Goal: Information Seeking & Learning: Check status

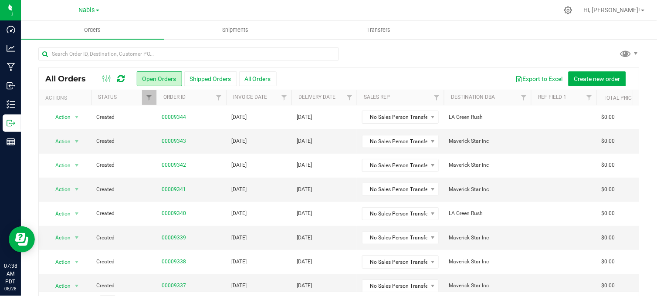
click at [85, 14] on div "Nabis" at bounding box center [89, 10] width 20 height 10
click at [86, 10] on span "Nabis" at bounding box center [87, 11] width 16 height 8
click at [54, 24] on ul "MSR Supply Nabis" at bounding box center [88, 36] width 127 height 39
click at [82, 12] on span "Nabis" at bounding box center [87, 11] width 16 height 8
click at [62, 29] on link "MSR Supply" at bounding box center [88, 31] width 127 height 12
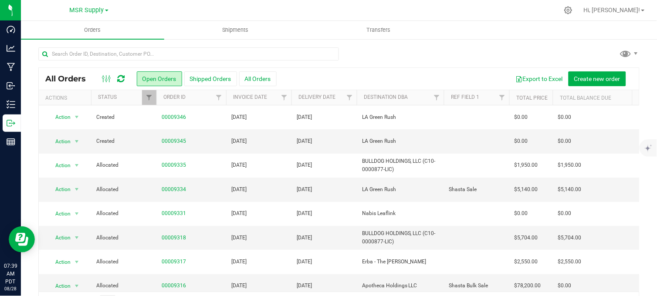
click at [372, 59] on div at bounding box center [339, 58] width 602 height 20
click at [371, 55] on div at bounding box center [339, 58] width 602 height 20
click at [415, 52] on div at bounding box center [339, 58] width 602 height 20
click at [416, 52] on div at bounding box center [339, 58] width 602 height 20
click at [405, 53] on div at bounding box center [339, 58] width 602 height 20
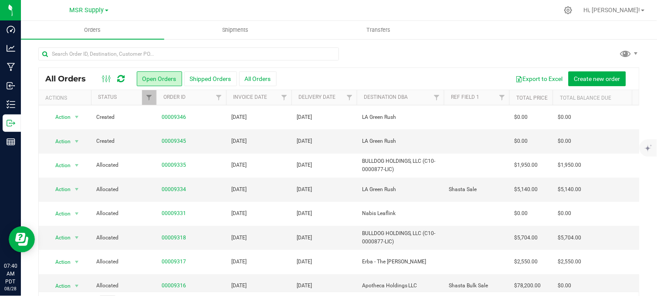
click at [378, 51] on div at bounding box center [339, 58] width 602 height 20
click at [372, 55] on div at bounding box center [339, 58] width 602 height 20
click at [295, 76] on div "Export to Excel Create new order" at bounding box center [455, 79] width 356 height 15
click at [407, 51] on div at bounding box center [339, 58] width 602 height 20
click at [356, 62] on div at bounding box center [339, 58] width 602 height 20
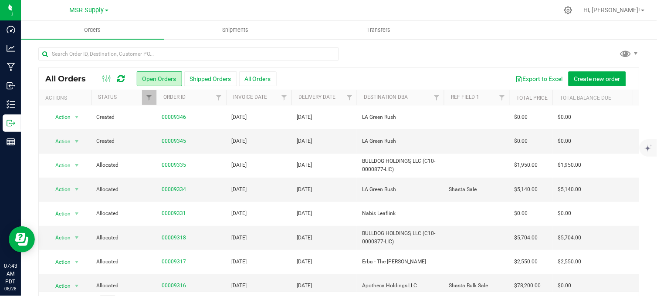
click at [476, 52] on div at bounding box center [339, 58] width 602 height 20
click at [347, 53] on div at bounding box center [339, 58] width 602 height 20
click at [378, 48] on div at bounding box center [339, 58] width 602 height 20
click at [323, 8] on div at bounding box center [357, 10] width 403 height 17
click at [364, 51] on div at bounding box center [339, 58] width 602 height 20
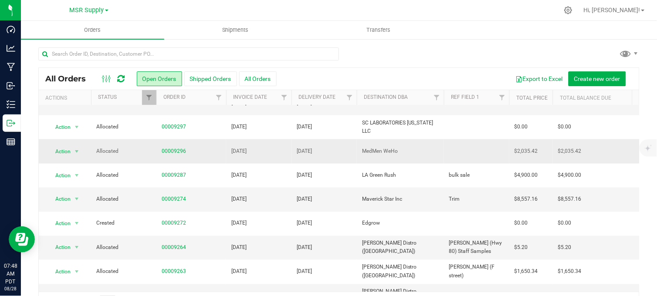
scroll to position [303, 0]
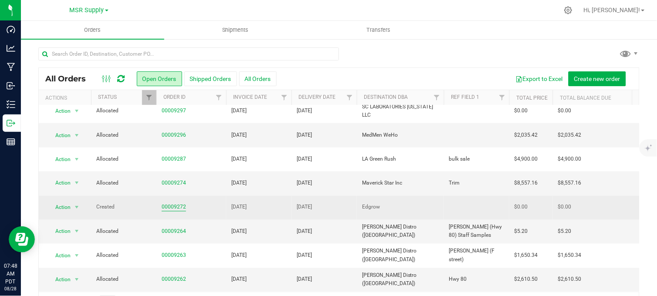
click at [169, 204] on link "00009272" at bounding box center [174, 208] width 24 height 8
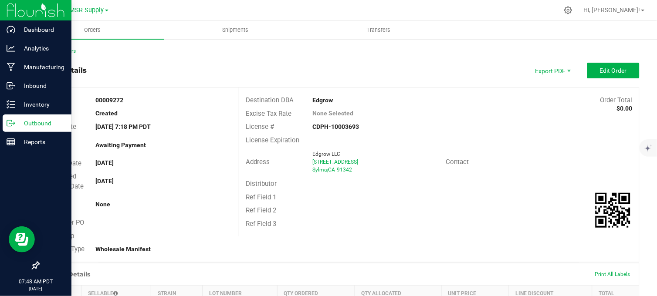
click at [7, 127] on icon at bounding box center [11, 123] width 9 height 9
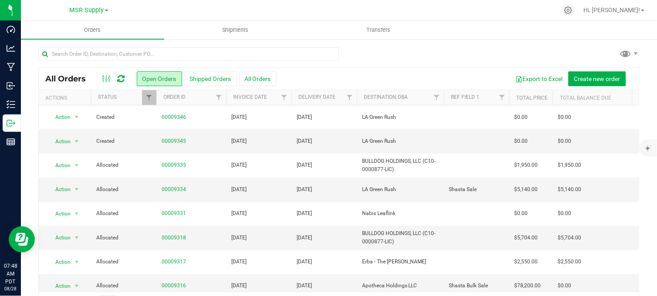
click at [382, 58] on div at bounding box center [339, 58] width 602 height 20
click at [84, 9] on span "MSR Supply" at bounding box center [87, 11] width 34 height 8
click at [40, 43] on link "Nabis" at bounding box center [88, 43] width 127 height 12
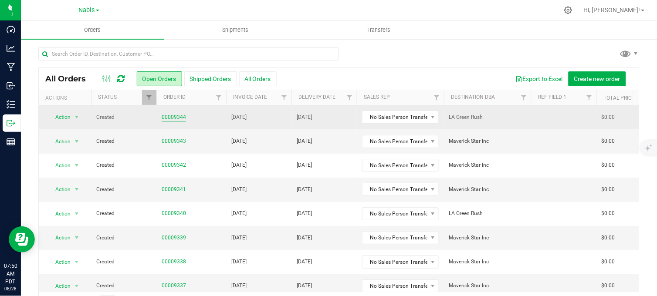
click at [169, 115] on link "00009344" at bounding box center [174, 117] width 24 height 8
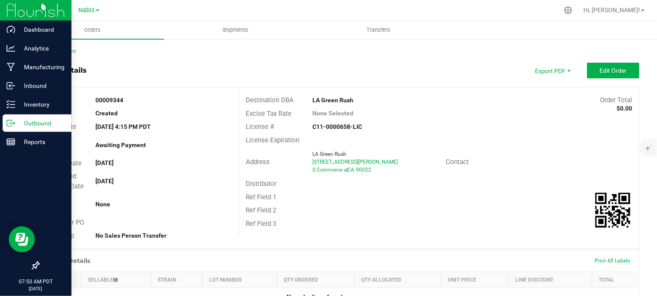
click at [14, 120] on icon at bounding box center [11, 123] width 9 height 9
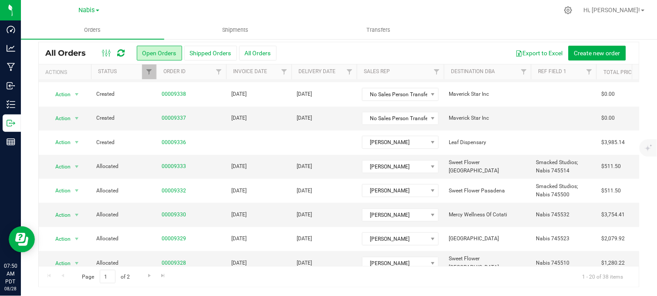
scroll to position [143, 0]
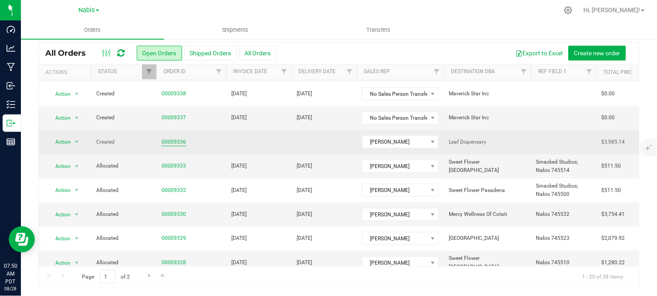
click at [172, 140] on link "00009336" at bounding box center [174, 142] width 24 height 8
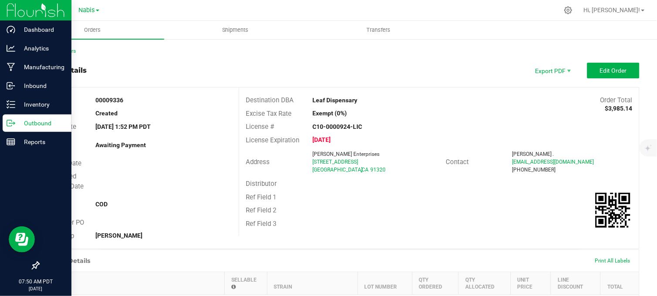
click at [7, 118] on div "Outbound" at bounding box center [37, 123] width 69 height 17
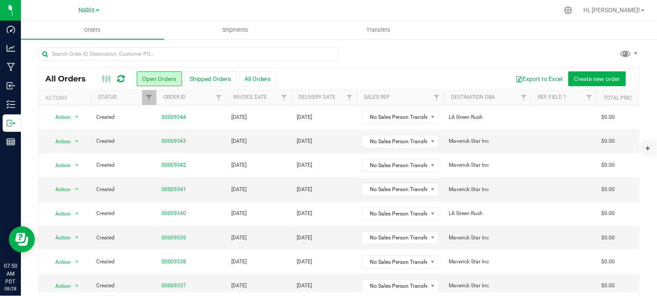
click at [361, 59] on div at bounding box center [339, 58] width 602 height 20
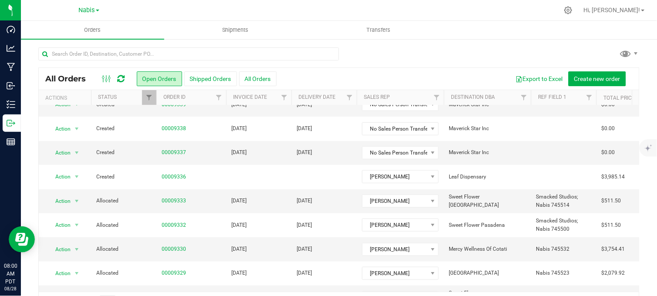
scroll to position [132, 0]
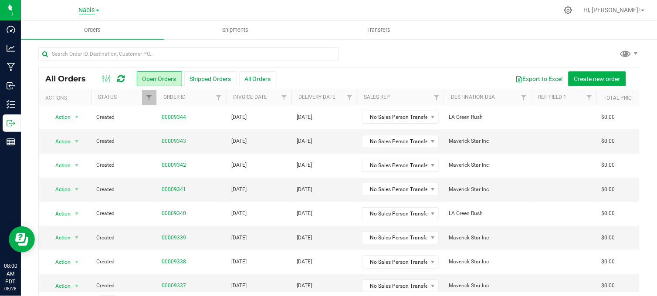
click at [80, 7] on span "Nabis" at bounding box center [87, 11] width 16 height 8
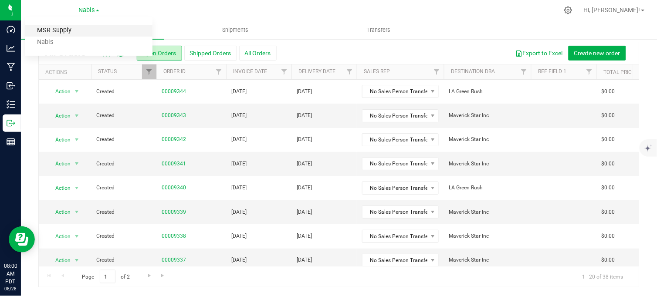
click at [70, 33] on link "MSR Supply" at bounding box center [88, 31] width 127 height 12
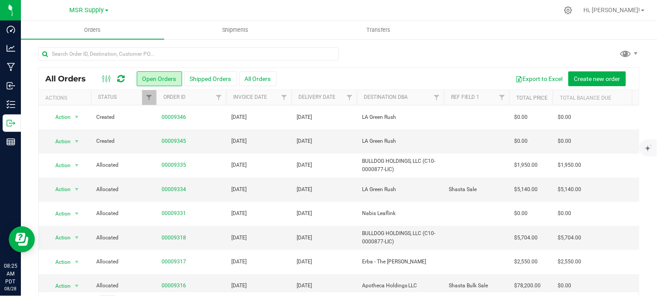
click at [385, 57] on div at bounding box center [339, 58] width 602 height 20
click at [369, 60] on div at bounding box center [339, 58] width 602 height 20
click at [358, 54] on div at bounding box center [339, 58] width 602 height 20
click at [392, 48] on div at bounding box center [339, 58] width 602 height 20
click at [467, 34] on ul "Orders Shipments Transfers" at bounding box center [349, 30] width 657 height 19
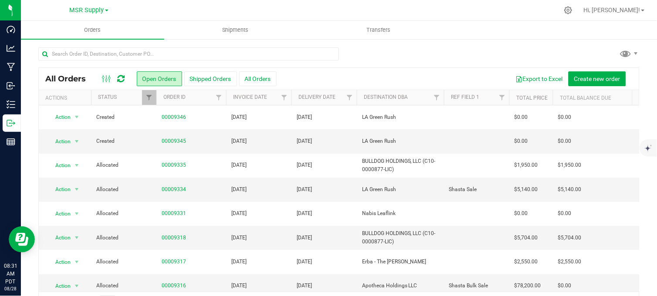
click at [289, 11] on div at bounding box center [357, 10] width 403 height 17
click at [392, 48] on div at bounding box center [339, 58] width 602 height 20
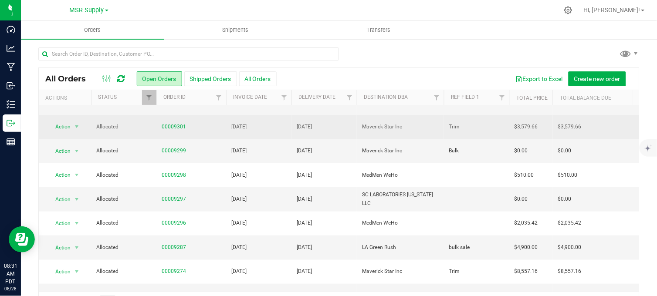
scroll to position [242, 0]
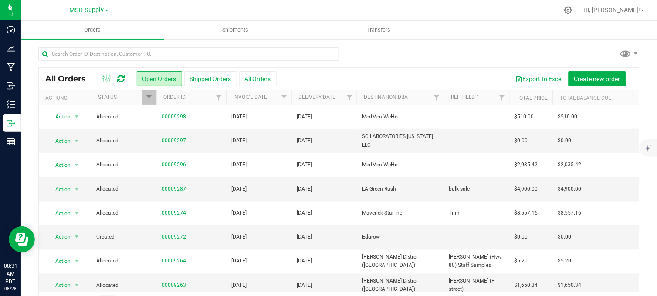
click at [420, 56] on div at bounding box center [339, 58] width 602 height 20
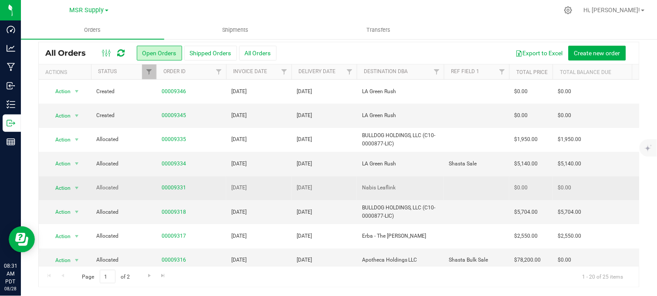
scroll to position [0, 0]
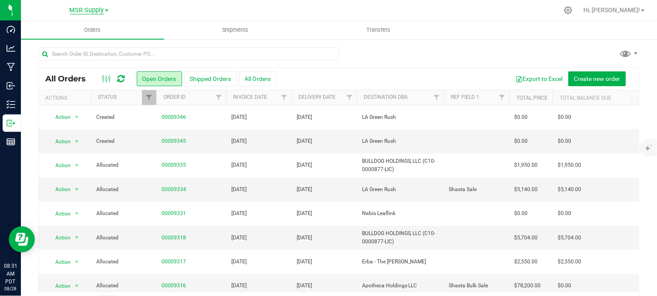
click at [92, 10] on span "MSR Supply" at bounding box center [87, 11] width 34 height 8
click at [50, 44] on link "Nabis" at bounding box center [88, 43] width 127 height 12
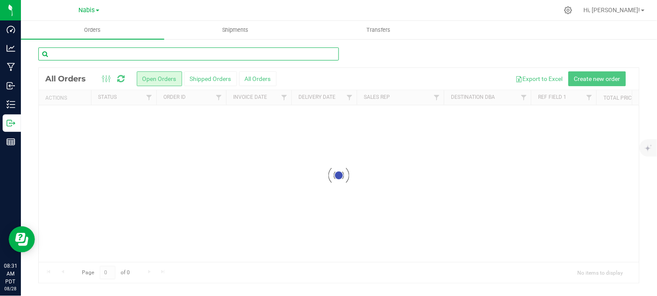
click at [92, 55] on input "text" at bounding box center [188, 54] width 301 height 13
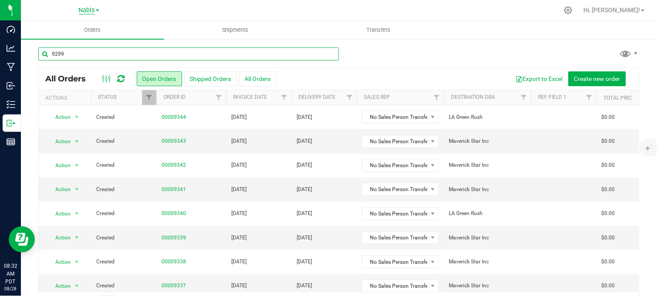
type input "9299"
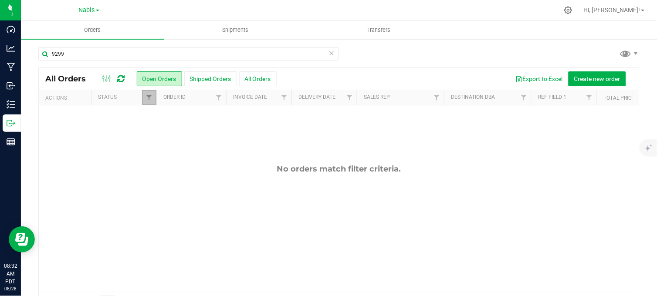
click at [146, 90] on link "Filter" at bounding box center [149, 97] width 14 height 15
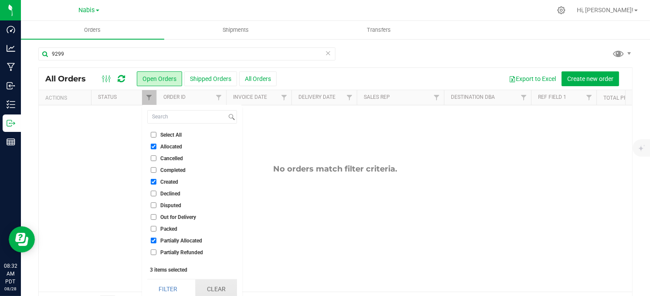
click at [210, 286] on button "Clear" at bounding box center [216, 289] width 42 height 19
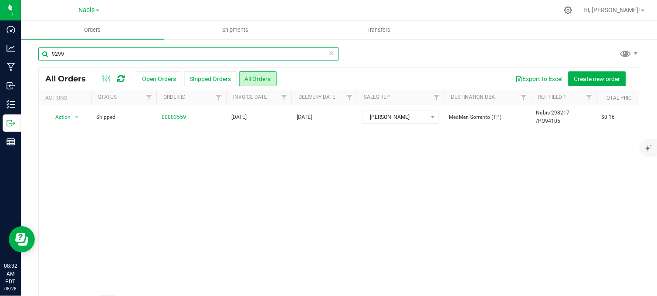
click at [84, 53] on input "9299" at bounding box center [188, 54] width 301 height 13
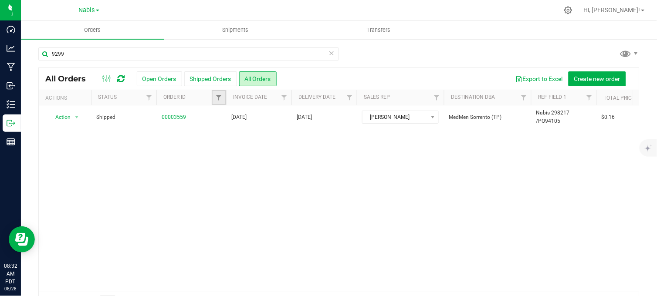
click at [220, 93] on link "Filter" at bounding box center [219, 97] width 14 height 15
click at [217, 130] on button "Filter" at bounding box center [238, 139] width 42 height 19
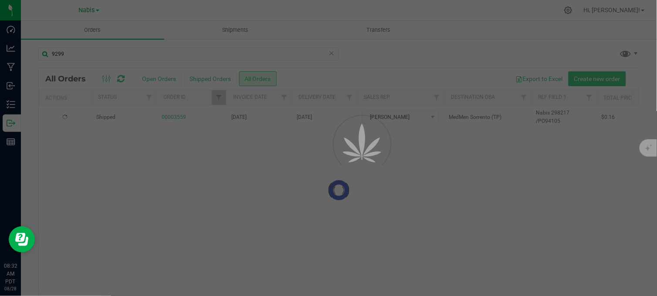
type input "9299"
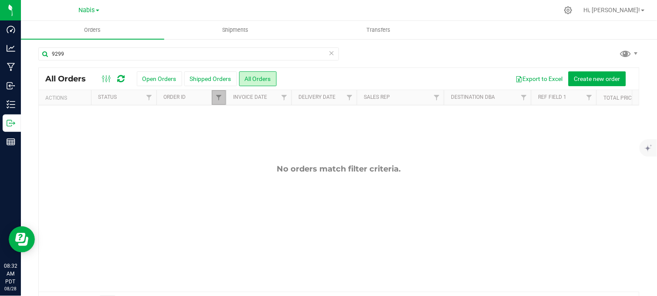
click at [215, 97] on link "Filter" at bounding box center [219, 97] width 14 height 15
click at [286, 145] on button "Clear" at bounding box center [286, 139] width 42 height 19
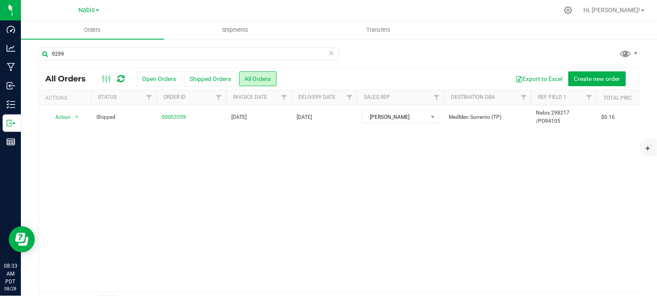
click at [373, 58] on div "9299" at bounding box center [339, 58] width 602 height 20
click at [194, 12] on div at bounding box center [357, 10] width 403 height 17
click at [405, 11] on div at bounding box center [357, 10] width 403 height 17
click at [289, 14] on div at bounding box center [357, 10] width 403 height 17
click at [329, 55] on icon at bounding box center [332, 53] width 6 height 10
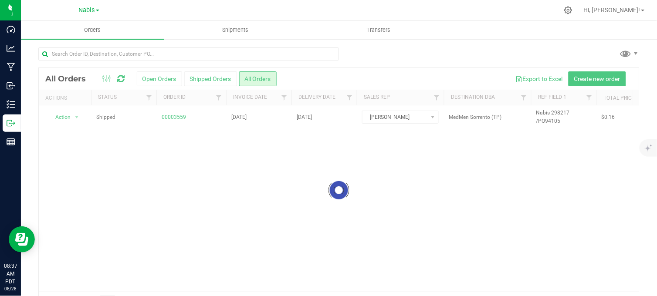
drag, startPoint x: 191, startPoint y: 9, endPoint x: 175, endPoint y: 8, distance: 15.7
click at [191, 9] on div at bounding box center [357, 10] width 403 height 17
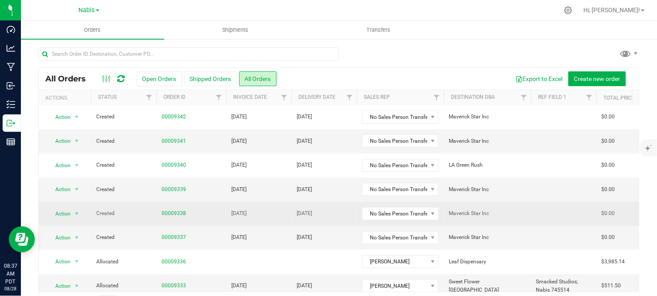
scroll to position [97, 0]
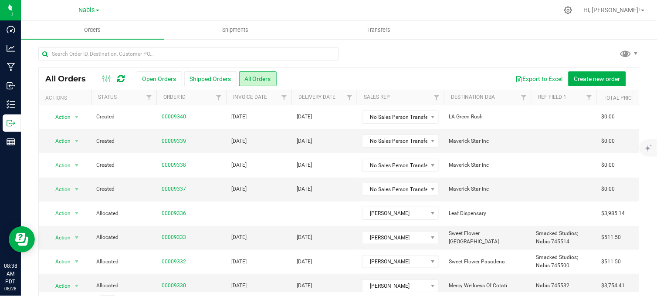
drag, startPoint x: 502, startPoint y: 2, endPoint x: 498, endPoint y: 6, distance: 5.5
click at [502, 2] on div at bounding box center [357, 10] width 403 height 17
drag, startPoint x: 92, startPoint y: 9, endPoint x: 88, endPoint y: 15, distance: 8.1
click at [92, 9] on span "Nabis" at bounding box center [87, 10] width 16 height 7
click at [63, 31] on link "MSR Supply" at bounding box center [88, 31] width 127 height 12
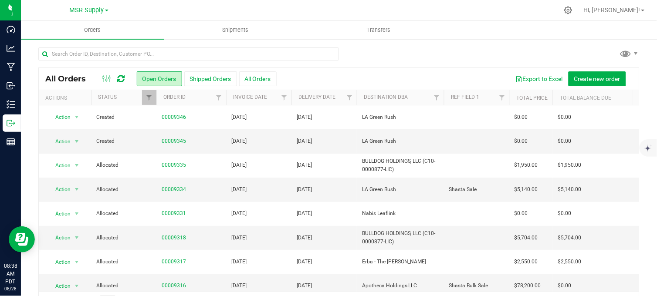
click at [449, 51] on div at bounding box center [339, 58] width 602 height 20
click at [429, 55] on div at bounding box center [339, 58] width 602 height 20
click at [377, 57] on div at bounding box center [339, 58] width 602 height 20
click at [360, 54] on div at bounding box center [339, 58] width 602 height 20
drag, startPoint x: 304, startPoint y: 8, endPoint x: 317, endPoint y: 0, distance: 15.6
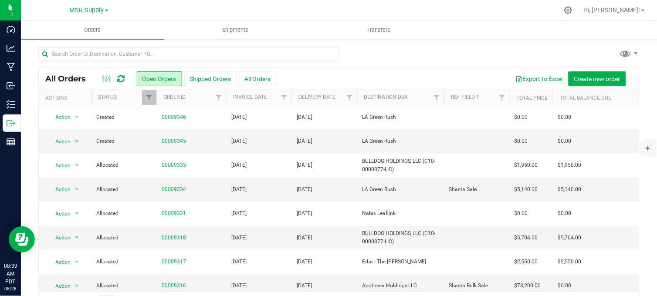
click at [304, 7] on div at bounding box center [357, 10] width 403 height 17
click at [368, 50] on div at bounding box center [339, 58] width 602 height 20
drag, startPoint x: 385, startPoint y: 58, endPoint x: 365, endPoint y: 72, distance: 24.7
click at [385, 58] on div at bounding box center [339, 58] width 602 height 20
click at [465, 51] on div at bounding box center [339, 58] width 602 height 20
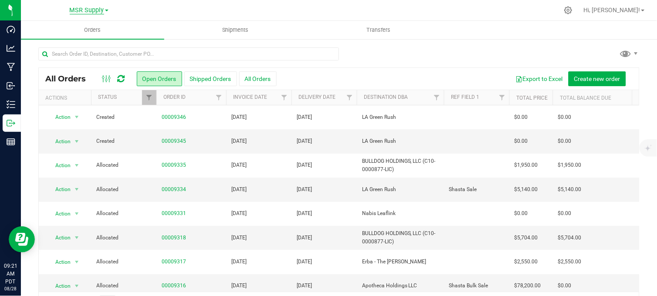
click at [80, 12] on span "MSR Supply" at bounding box center [87, 11] width 34 height 8
click at [386, 68] on div "All Orders Open Orders Shipped Orders All Orders Export to Excel Create new ord…" at bounding box center [339, 191] width 602 height 246
click at [41, 9] on div "MSR Supply MSR Supply Nabis" at bounding box center [88, 10] width 127 height 14
click at [376, 55] on div at bounding box center [339, 58] width 602 height 20
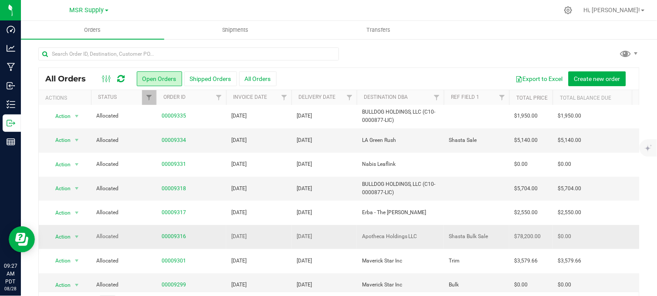
scroll to position [97, 0]
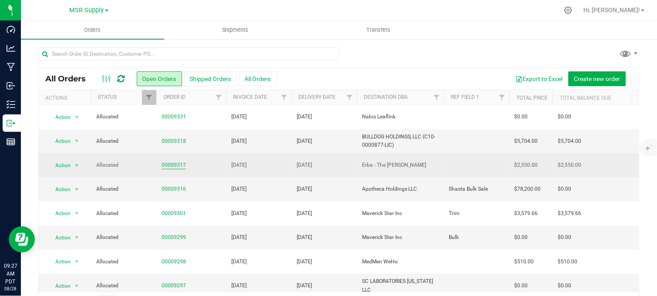
click at [172, 164] on link "00009317" at bounding box center [174, 165] width 24 height 8
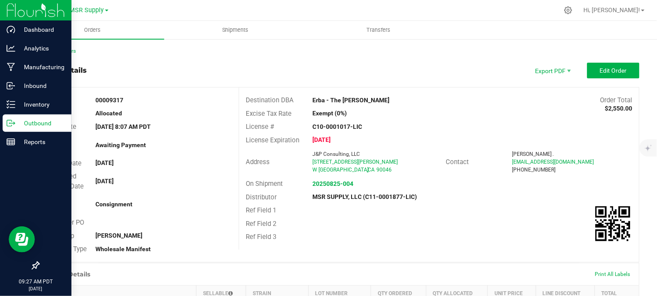
click at [14, 119] on icon at bounding box center [11, 123] width 9 height 9
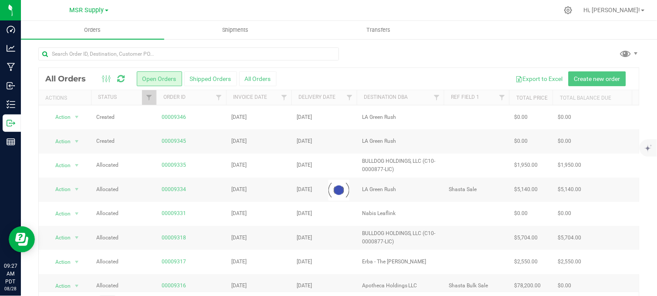
click at [474, 27] on ul "Orders Shipments Transfers" at bounding box center [349, 30] width 657 height 19
click at [480, 13] on div at bounding box center [357, 10] width 403 height 17
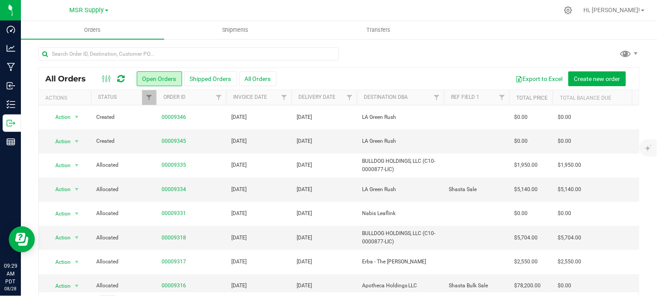
drag, startPoint x: 409, startPoint y: 53, endPoint x: 407, endPoint y: 58, distance: 5.1
click at [407, 58] on div at bounding box center [339, 58] width 602 height 20
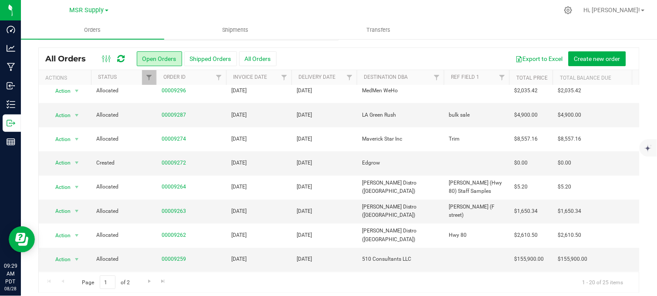
scroll to position [26, 0]
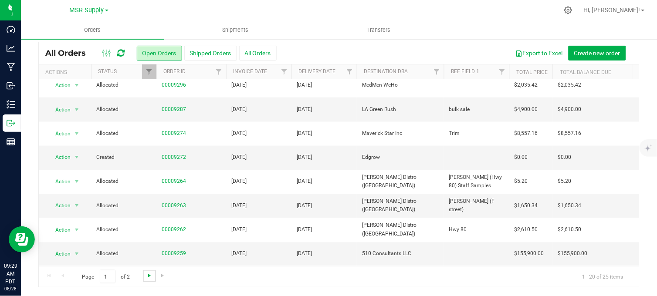
click at [146, 276] on span "Go to the next page" at bounding box center [149, 275] width 7 height 7
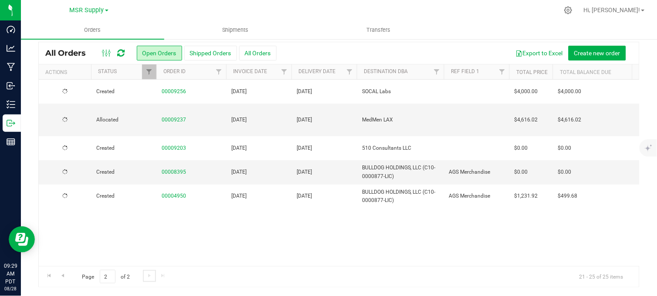
scroll to position [0, 0]
click at [166, 116] on link "00009237" at bounding box center [174, 120] width 24 height 8
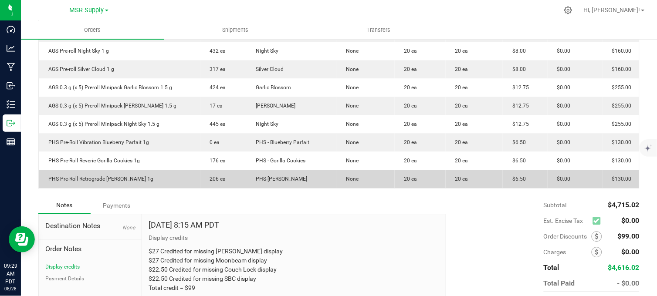
scroll to position [461, 0]
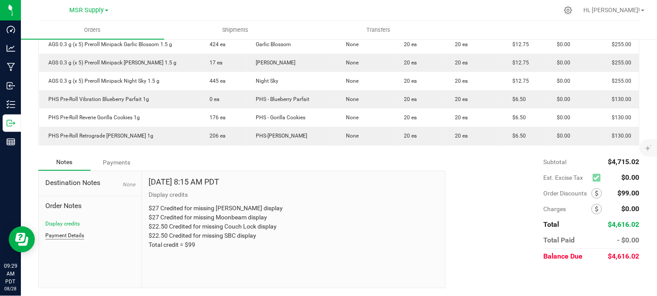
click at [72, 235] on button "Payment Details" at bounding box center [64, 236] width 39 height 8
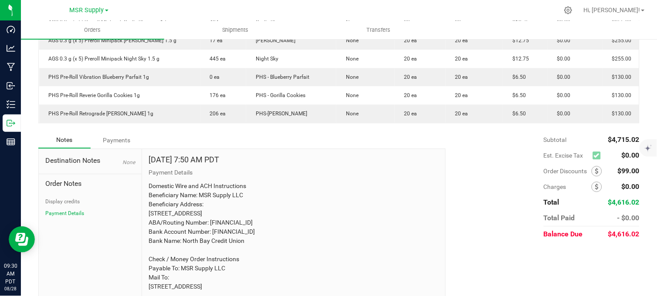
scroll to position [539, 0]
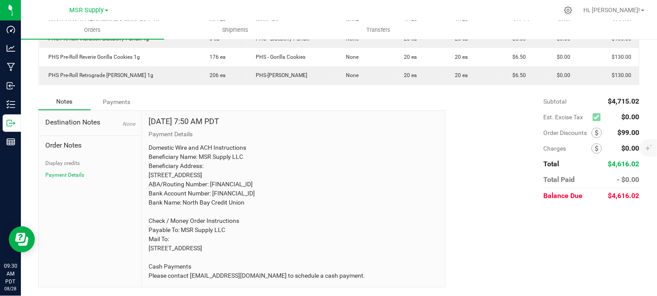
click at [68, 94] on div "Notes" at bounding box center [64, 102] width 52 height 17
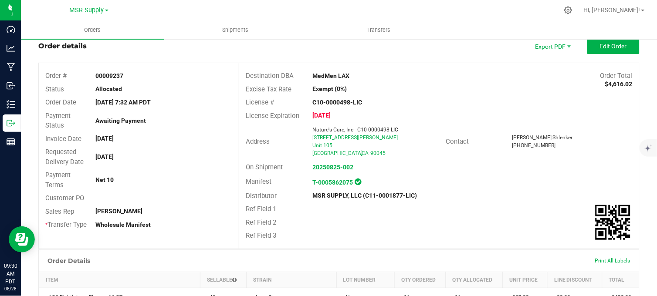
scroll to position [0, 0]
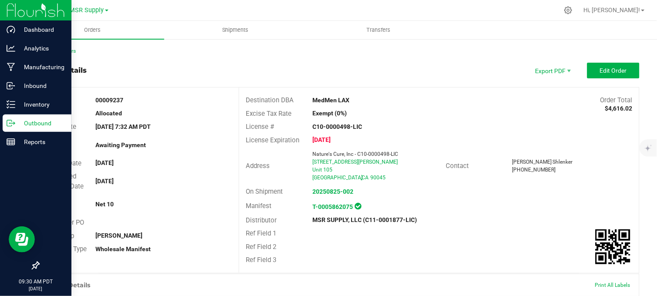
drag, startPoint x: 9, startPoint y: 123, endPoint x: 12, endPoint y: 118, distance: 5.5
click at [9, 122] on icon at bounding box center [11, 123] width 9 height 9
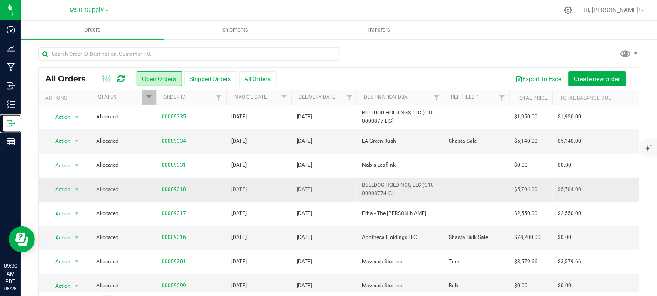
scroll to position [97, 0]
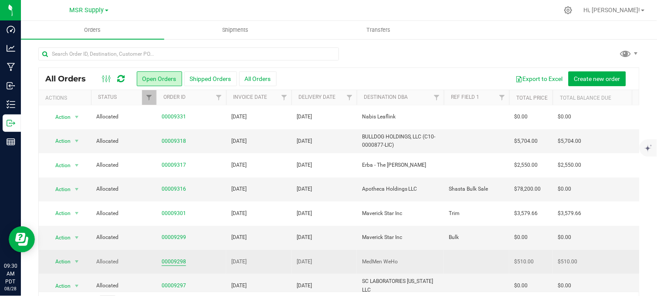
click at [180, 262] on link "00009298" at bounding box center [174, 262] width 24 height 8
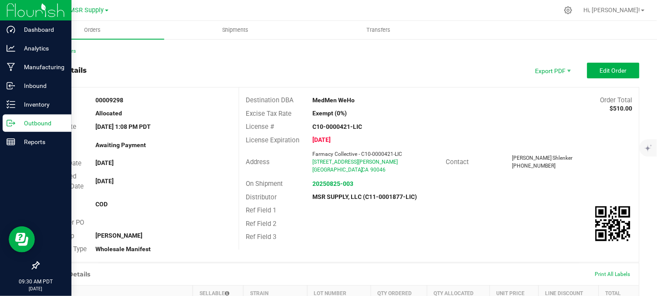
click at [19, 126] on p "Outbound" at bounding box center [41, 123] width 52 height 10
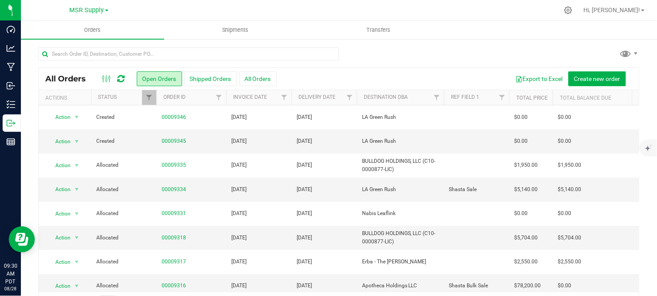
click at [403, 59] on div at bounding box center [339, 58] width 602 height 20
click at [392, 55] on div at bounding box center [339, 58] width 602 height 20
click at [38, 10] on div "MSR Supply MSR Supply Nabis" at bounding box center [88, 10] width 127 height 14
click at [316, 7] on div at bounding box center [357, 10] width 403 height 17
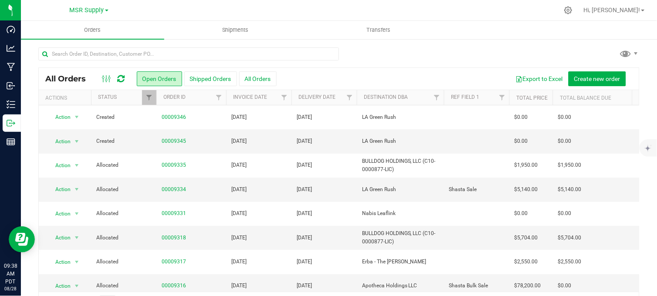
click at [202, 9] on div at bounding box center [357, 10] width 403 height 17
click at [188, 7] on div at bounding box center [357, 10] width 403 height 17
click at [191, 6] on div at bounding box center [357, 10] width 403 height 17
click at [416, 52] on div at bounding box center [339, 58] width 602 height 20
click at [359, 54] on div at bounding box center [339, 58] width 602 height 20
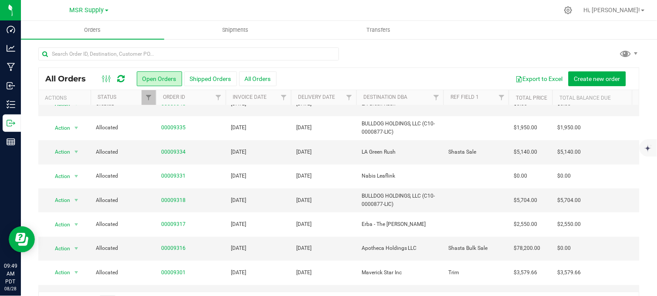
scroll to position [0, 0]
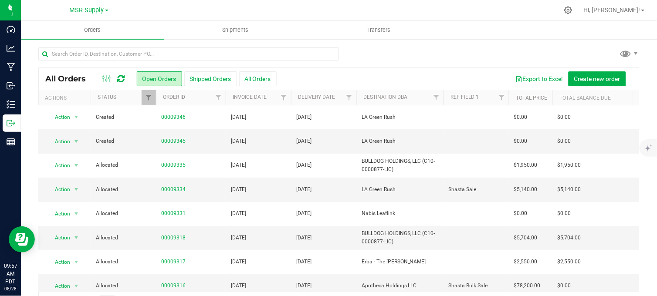
click at [373, 55] on div at bounding box center [339, 58] width 602 height 20
click at [385, 53] on div at bounding box center [339, 58] width 602 height 20
click at [377, 54] on div at bounding box center [339, 58] width 602 height 20
click at [385, 55] on div at bounding box center [339, 58] width 602 height 20
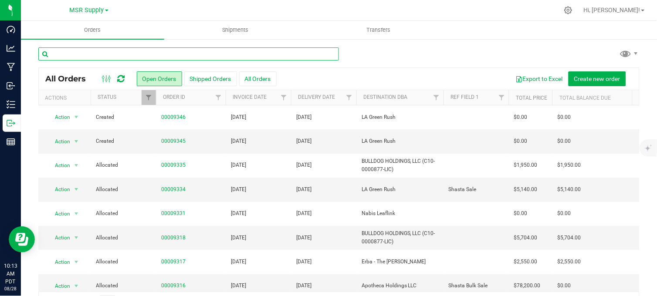
click at [92, 58] on input "text" at bounding box center [188, 54] width 301 height 13
type input "9237"
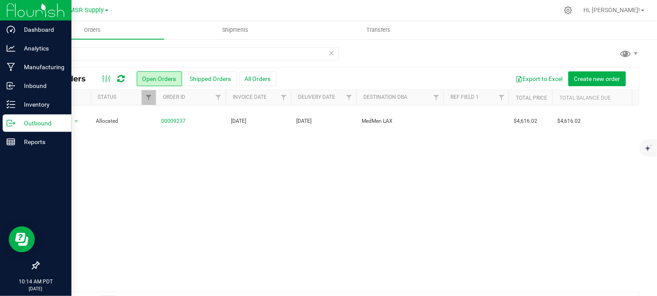
click at [22, 124] on p "Outbound" at bounding box center [41, 123] width 52 height 10
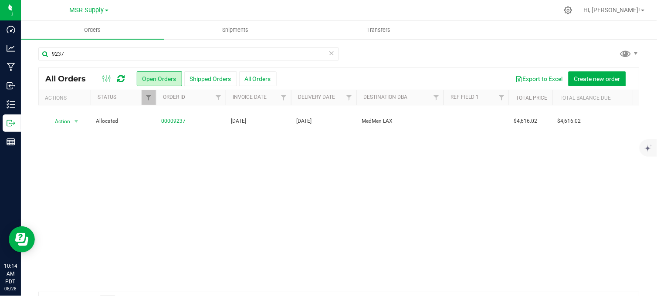
click at [329, 53] on icon at bounding box center [332, 53] width 6 height 10
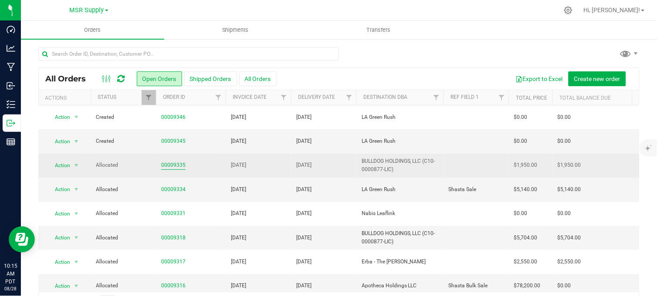
click at [176, 168] on link "00009335" at bounding box center [173, 165] width 24 height 8
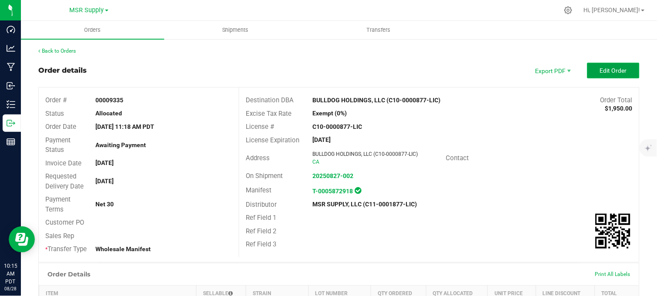
click at [604, 75] on button "Edit Order" at bounding box center [614, 71] width 52 height 16
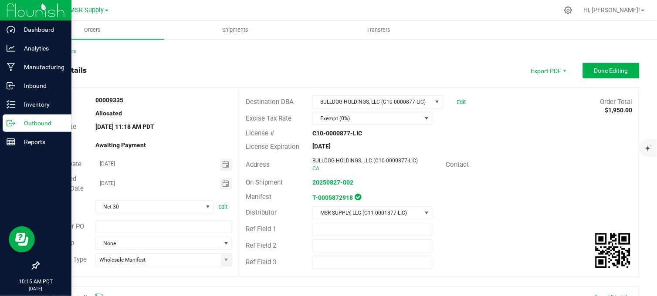
click at [6, 121] on div "Outbound" at bounding box center [37, 123] width 69 height 17
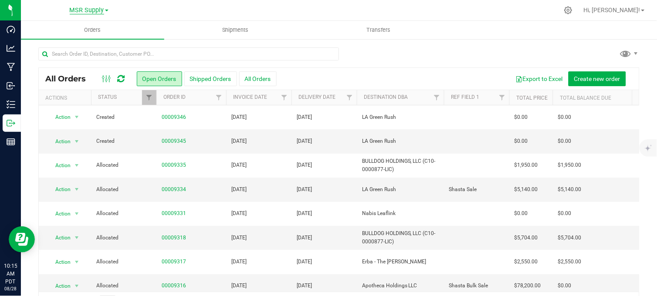
click at [82, 7] on span "MSR Supply" at bounding box center [87, 11] width 34 height 8
click at [70, 26] on link "MSR Supply" at bounding box center [88, 31] width 127 height 12
click at [88, 11] on span "MSR Supply" at bounding box center [87, 11] width 34 height 8
click at [58, 38] on link "Nabis" at bounding box center [88, 43] width 127 height 12
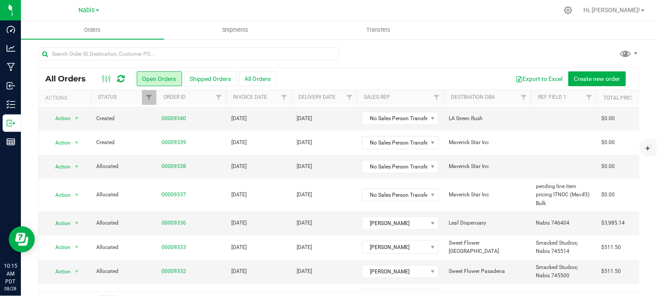
scroll to position [145, 0]
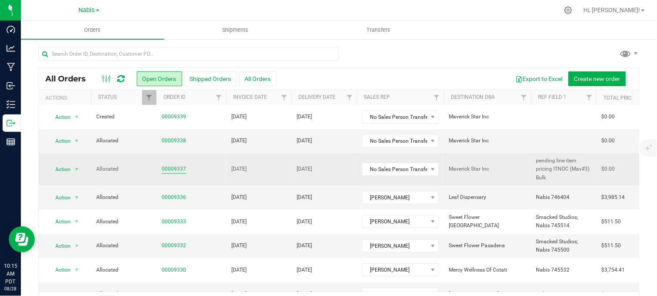
click at [180, 169] on link "00009337" at bounding box center [174, 169] width 24 height 8
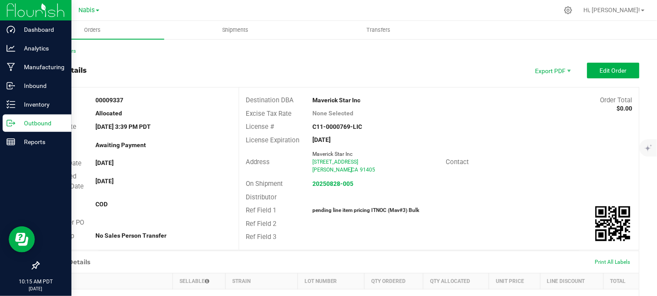
click at [15, 121] on p "Outbound" at bounding box center [41, 123] width 52 height 10
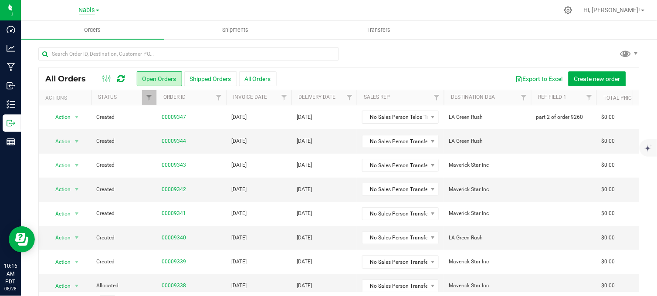
click at [85, 10] on span "Nabis" at bounding box center [87, 11] width 16 height 8
click at [52, 31] on link "MSR Supply" at bounding box center [88, 31] width 127 height 12
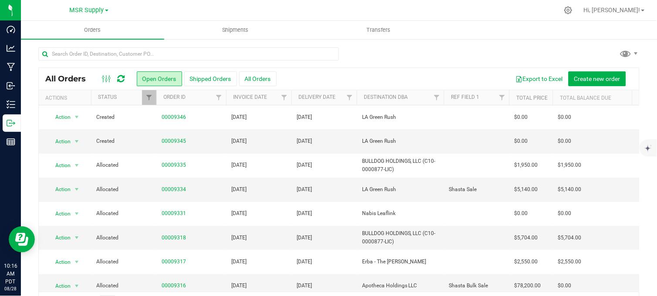
click at [191, 11] on div at bounding box center [357, 10] width 403 height 17
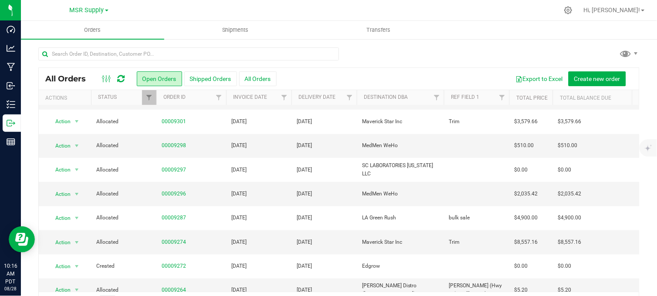
scroll to position [290, 0]
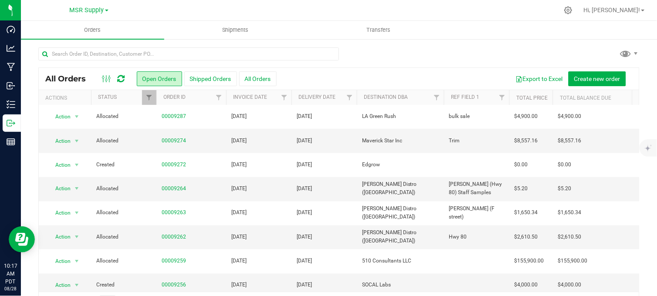
click at [486, 11] on div at bounding box center [357, 10] width 403 height 17
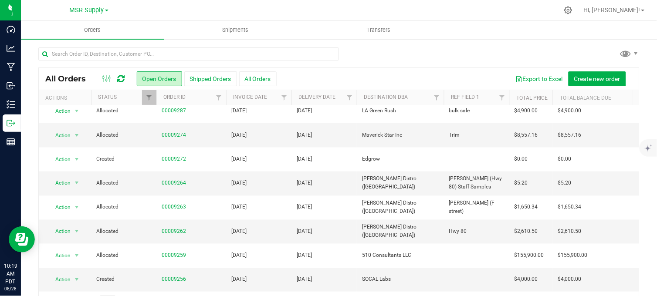
scroll to position [26, 0]
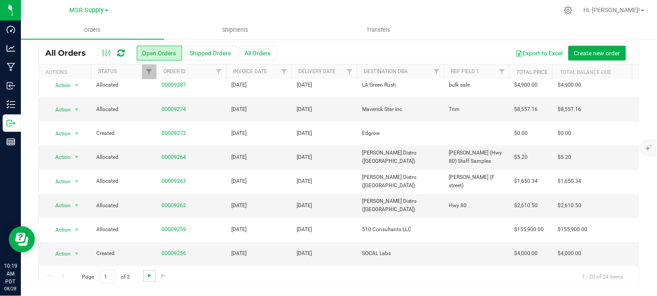
click at [146, 276] on span "Go to the next page" at bounding box center [149, 275] width 7 height 7
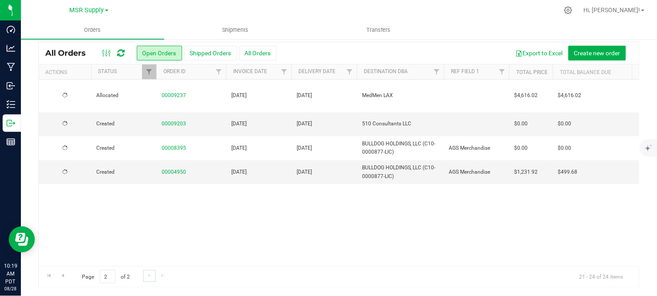
scroll to position [0, 0]
click at [47, 274] on span "Go to the first page" at bounding box center [49, 275] width 7 height 7
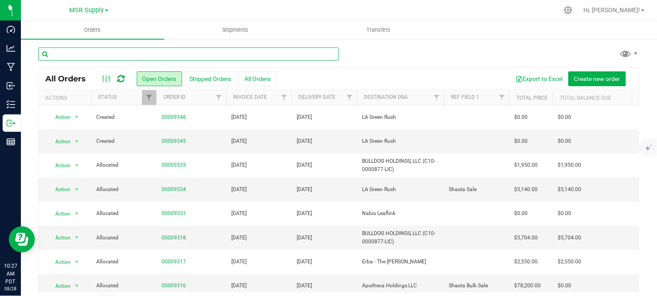
click at [286, 54] on input "text" at bounding box center [188, 54] width 301 height 13
type input "ags eighth"
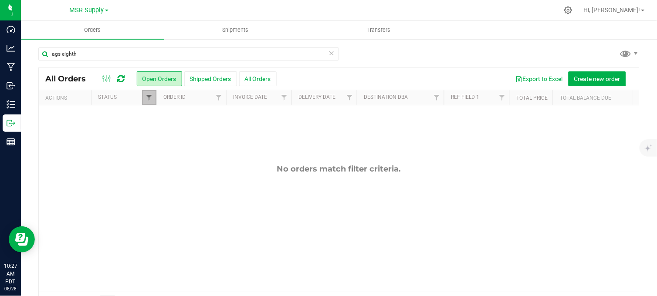
click at [146, 96] on span "Filter" at bounding box center [149, 97] width 7 height 7
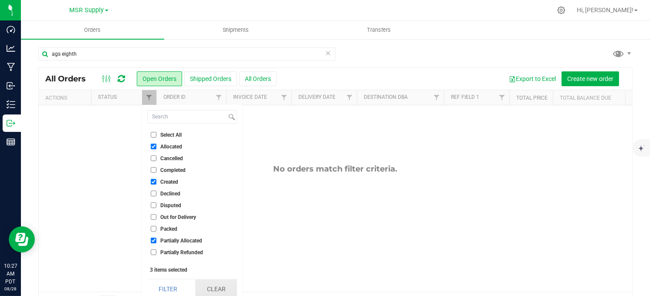
click at [221, 289] on button "Clear" at bounding box center [216, 289] width 42 height 19
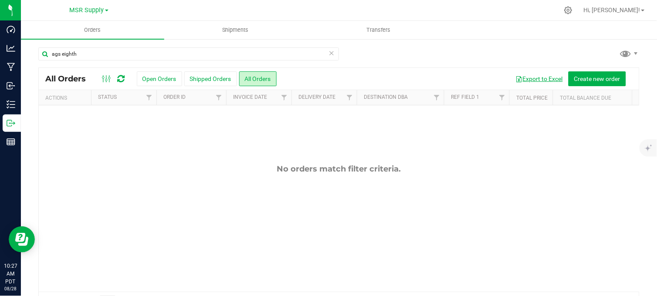
click at [534, 77] on button "Export to Excel" at bounding box center [540, 79] width 58 height 15
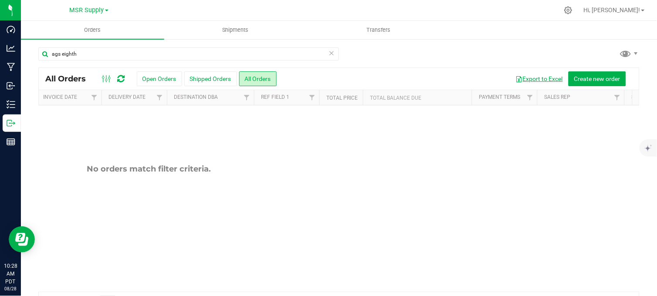
scroll to position [0, 202]
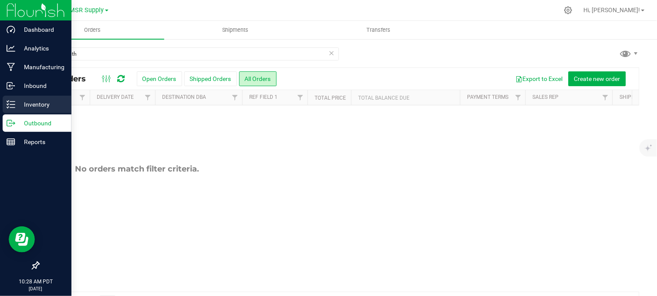
click at [12, 104] on icon at bounding box center [11, 104] width 9 height 9
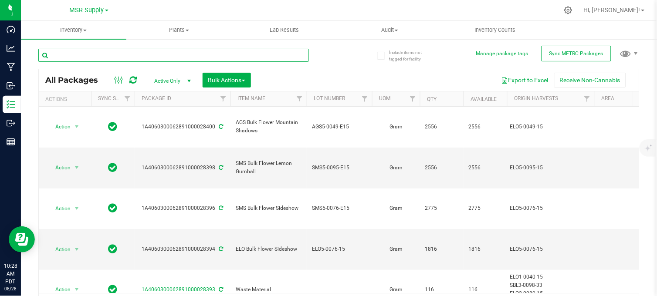
click at [129, 54] on input "text" at bounding box center [173, 55] width 271 height 13
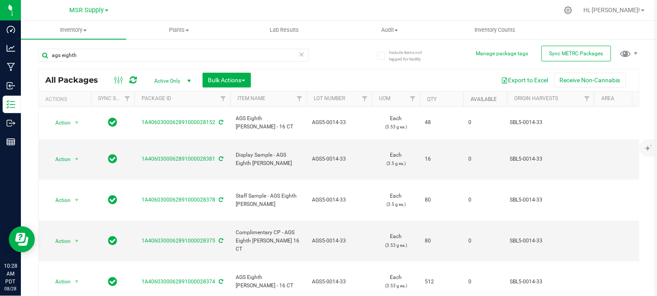
click at [485, 99] on link "Available" at bounding box center [484, 99] width 26 height 6
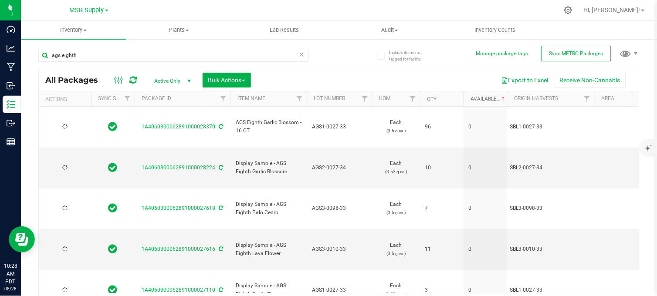
click at [485, 99] on link "Available" at bounding box center [489, 99] width 36 height 6
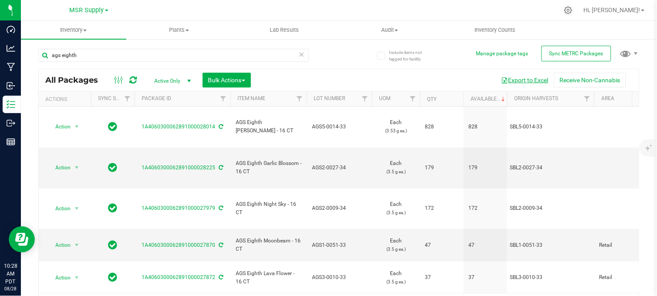
click at [529, 77] on button "Export to Excel" at bounding box center [525, 80] width 58 height 15
drag, startPoint x: 58, startPoint y: 56, endPoint x: 48, endPoint y: 55, distance: 10.5
click at [48, 55] on input "ags eighth" at bounding box center [173, 55] width 271 height 13
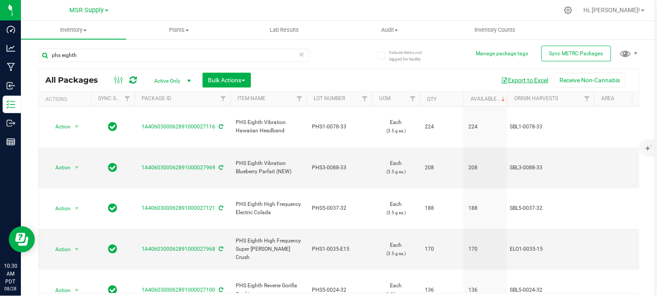
click at [514, 80] on button "Export to Excel" at bounding box center [525, 80] width 58 height 15
drag, startPoint x: 98, startPoint y: 61, endPoint x: 50, endPoint y: 58, distance: 47.6
click at [50, 58] on input "phs eighth" at bounding box center [173, 55] width 271 height 13
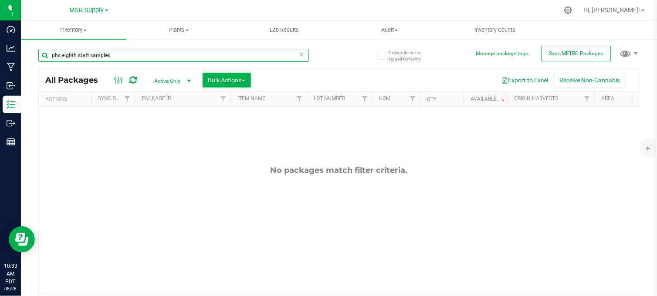
scroll to position [0, 231]
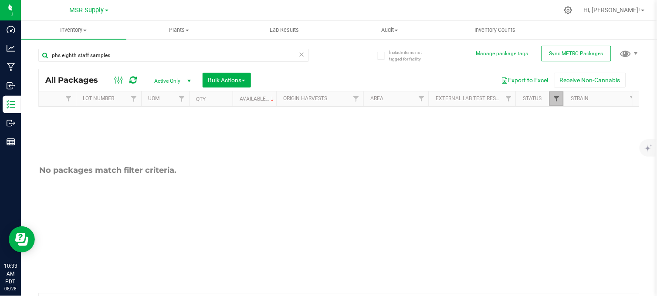
click at [557, 97] on span "Filter" at bounding box center [556, 98] width 7 height 7
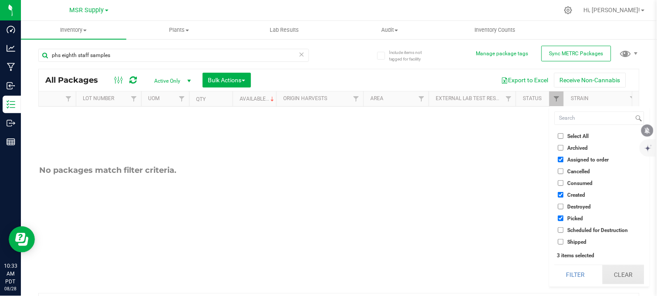
click at [626, 275] on button "Clear" at bounding box center [624, 275] width 42 height 19
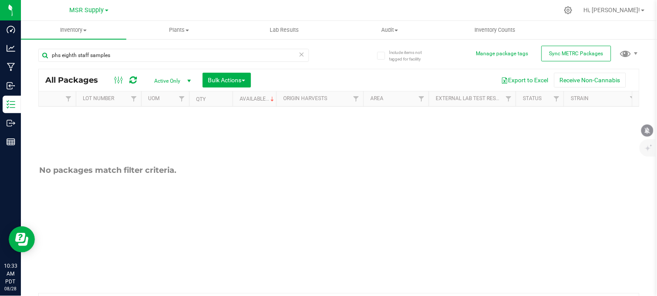
scroll to position [0, 0]
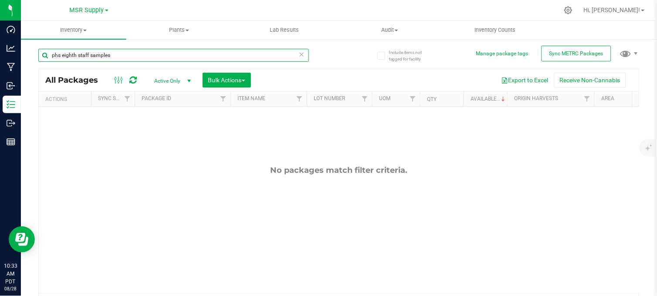
click at [127, 58] on input "phs eighth staff samples" at bounding box center [173, 55] width 271 height 13
type input "p"
drag, startPoint x: 119, startPoint y: 57, endPoint x: 53, endPoint y: 58, distance: 65.8
click at [53, 58] on input "staff samples - phs eighth" at bounding box center [173, 55] width 271 height 13
paste input "Staff Sample - PHS Eighth Vibration Blueberry Parfait"
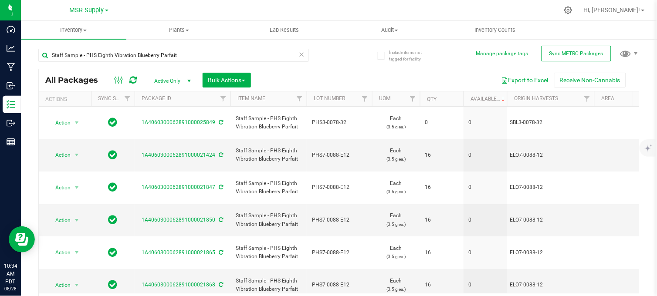
click at [489, 95] on th "Available" at bounding box center [486, 99] width 44 height 15
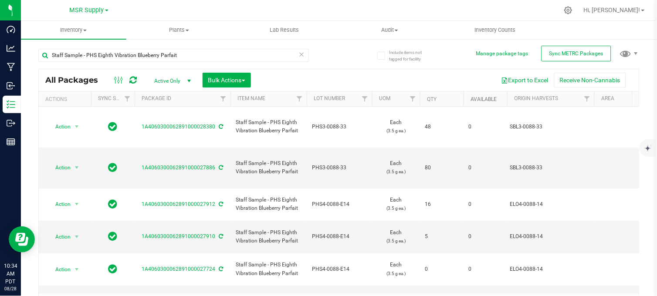
click at [479, 97] on link "Available" at bounding box center [484, 99] width 26 height 6
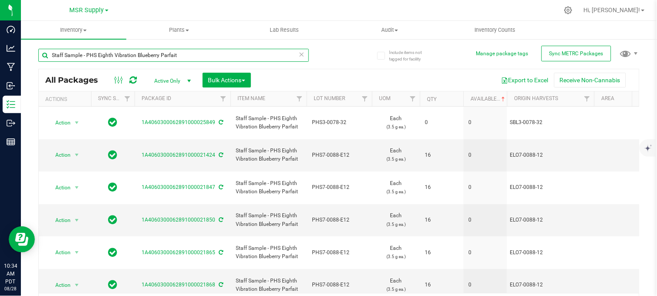
click at [187, 55] on input "Staff Sample - PHS Eighth Vibration Blueberry Parfait" at bounding box center [173, 55] width 271 height 13
click at [80, 54] on input "Staff Sample - PHS Eighth Vibration Blueberry Parfait" at bounding box center [173, 55] width 271 height 13
type input "complimentary cp - PHS Eighth Vibration Blueberry Parfait"
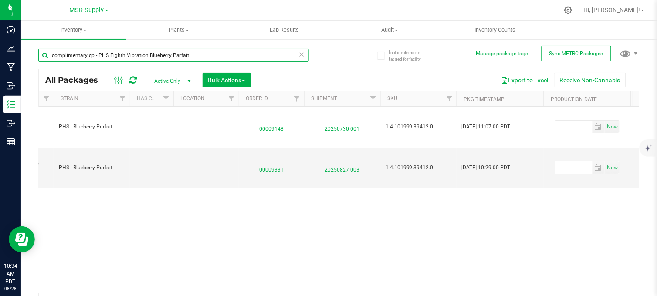
scroll to position [0, 742]
drag, startPoint x: 265, startPoint y: 157, endPoint x: 294, endPoint y: 184, distance: 39.8
click at [294, 184] on div "Action Action Edit attributes Global inventory Locate package Print package lab…" at bounding box center [339, 200] width 601 height 187
click at [273, 162] on span "00009331" at bounding box center [271, 168] width 55 height 13
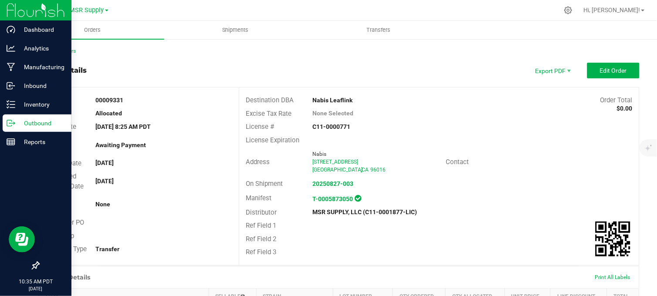
click at [15, 116] on div "Outbound" at bounding box center [37, 123] width 69 height 17
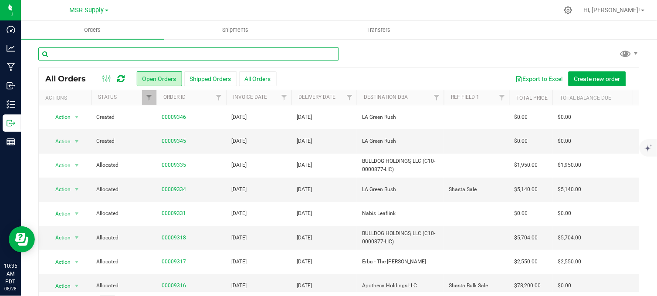
click at [109, 51] on input "text" at bounding box center [188, 54] width 301 height 13
type input "phs happy mediums"
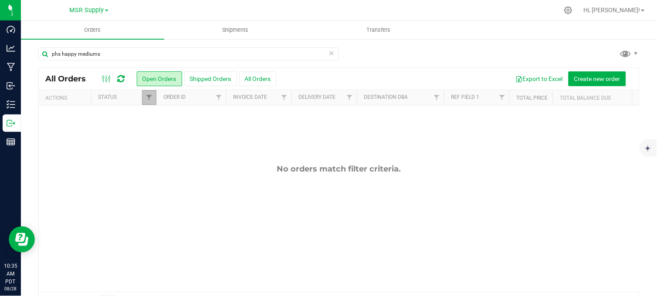
click at [142, 99] on link "Filter" at bounding box center [149, 97] width 14 height 15
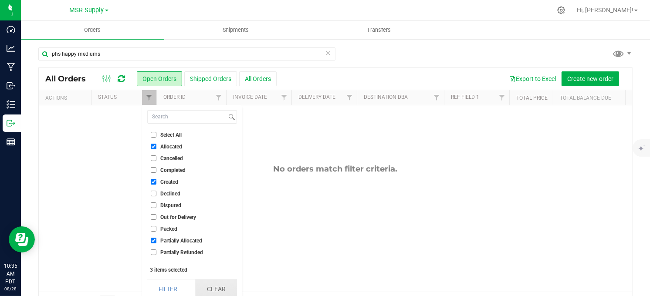
click at [218, 285] on button "Clear" at bounding box center [216, 289] width 42 height 19
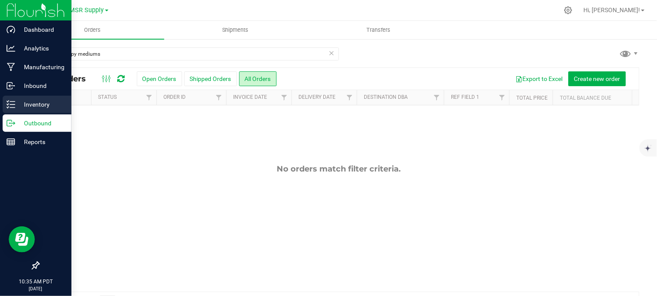
click at [14, 103] on icon at bounding box center [11, 104] width 9 height 9
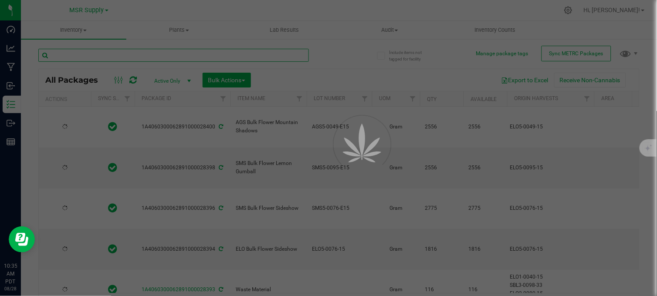
click at [94, 51] on input "text" at bounding box center [173, 55] width 271 height 13
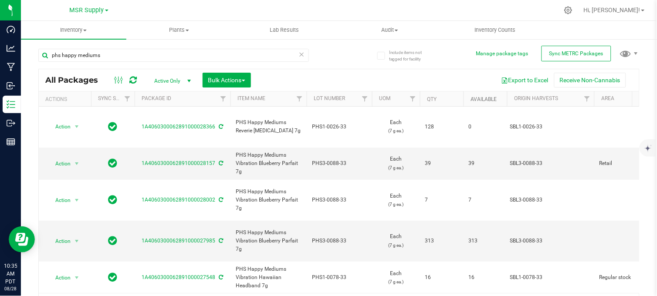
click at [487, 99] on link "Available" at bounding box center [484, 99] width 26 height 6
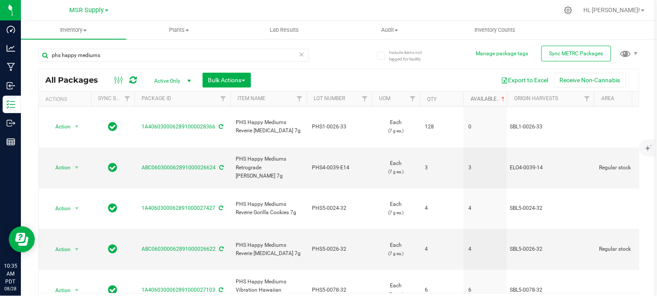
click at [489, 98] on link "Available" at bounding box center [489, 99] width 36 height 6
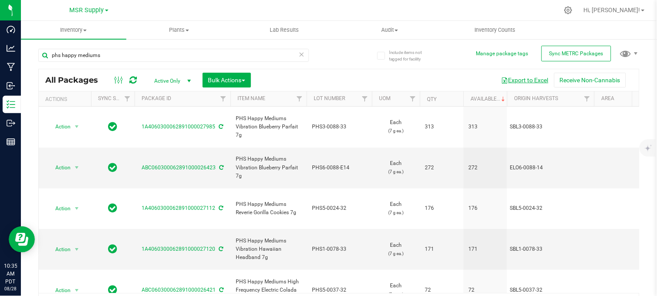
click at [504, 80] on button "Export to Excel" at bounding box center [525, 80] width 58 height 15
drag, startPoint x: 117, startPoint y: 58, endPoint x: 47, endPoint y: 67, distance: 70.2
click at [47, 67] on div "phs happy mediums" at bounding box center [173, 59] width 271 height 20
type input "ags pre-roll"
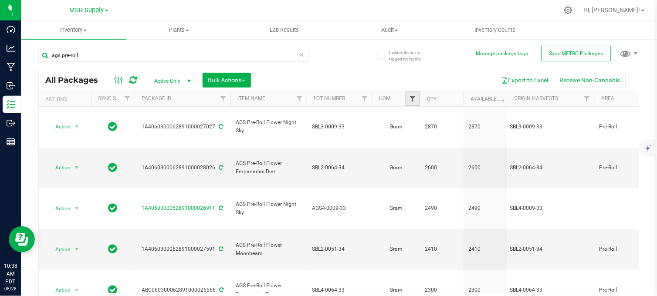
click at [414, 99] on span "Filter" at bounding box center [412, 98] width 7 height 7
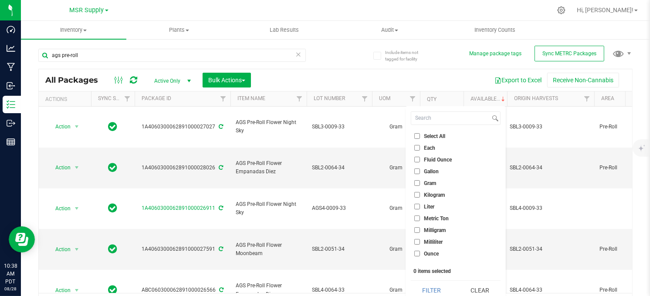
click at [419, 146] on input "Each" at bounding box center [418, 148] width 6 height 6
checkbox input "true"
click at [434, 289] on button "Filter" at bounding box center [432, 290] width 42 height 19
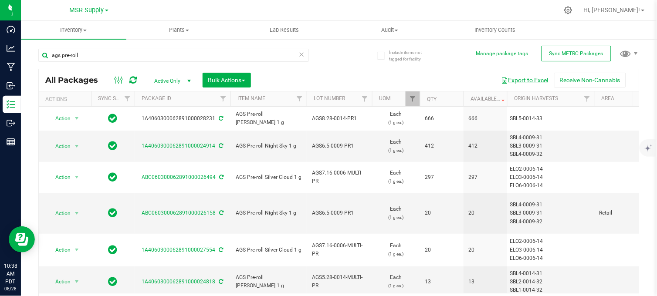
click at [516, 82] on button "Export to Excel" at bounding box center [525, 80] width 58 height 15
drag, startPoint x: 62, startPoint y: 56, endPoint x: 41, endPoint y: 58, distance: 20.6
click at [41, 58] on input "ags pre-roll" at bounding box center [173, 55] width 271 height 13
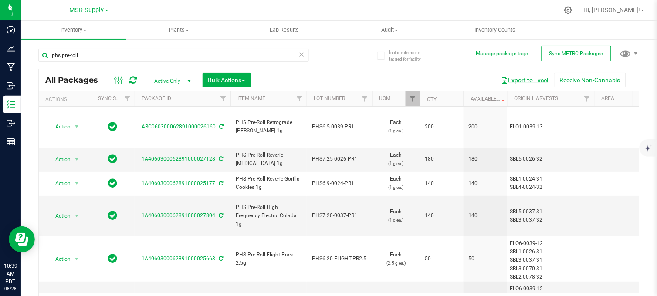
click at [516, 77] on button "Export to Excel" at bounding box center [525, 80] width 58 height 15
click at [356, 11] on div at bounding box center [357, 10] width 403 height 17
click at [517, 78] on button "Export to Excel" at bounding box center [525, 80] width 58 height 15
drag, startPoint x: 102, startPoint y: 54, endPoint x: 36, endPoint y: 65, distance: 67.2
click at [36, 65] on div "Include items not tagged for facility Manage package tags Sync METRC Packages p…" at bounding box center [339, 171] width 637 height 266
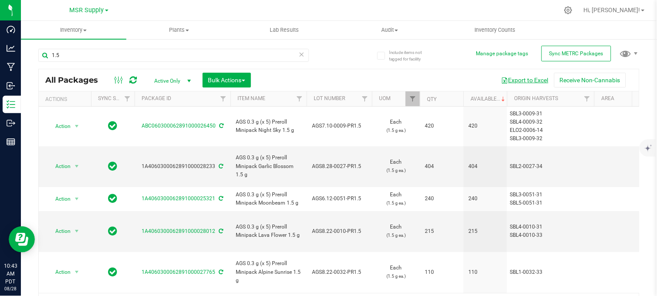
click at [510, 81] on button "Export to Excel" at bounding box center [525, 80] width 58 height 15
click at [511, 78] on button "Export to Excel" at bounding box center [525, 80] width 58 height 15
drag, startPoint x: 70, startPoint y: 58, endPoint x: 43, endPoint y: 63, distance: 28.0
click at [43, 63] on div "1.5" at bounding box center [173, 59] width 271 height 20
type input "sms eighth"
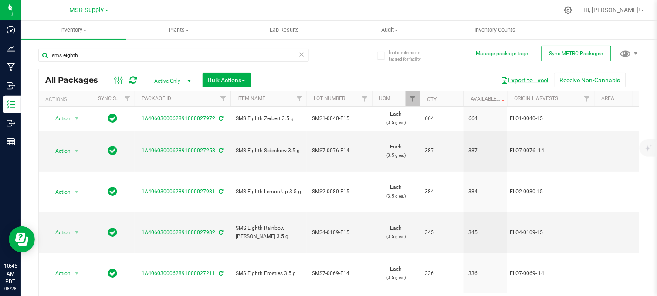
click at [512, 79] on button "Export to Excel" at bounding box center [525, 80] width 58 height 15
click at [412, 97] on span "Filter" at bounding box center [412, 98] width 7 height 7
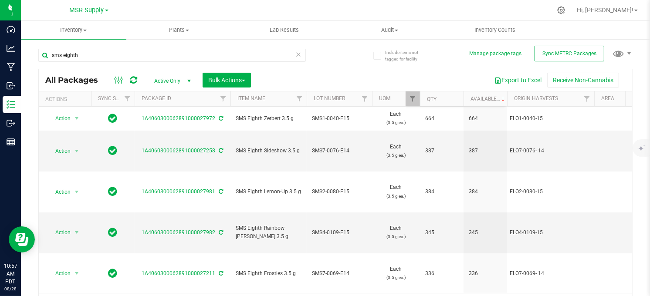
click at [323, 49] on div "sms eighth" at bounding box center [186, 55] width 297 height 28
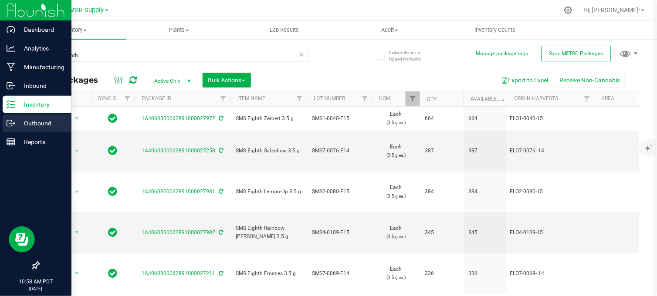
click at [14, 123] on line at bounding box center [12, 123] width 5 height 0
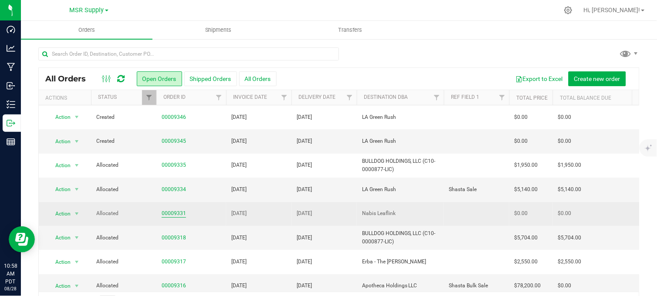
click at [169, 210] on link "00009331" at bounding box center [174, 214] width 24 height 8
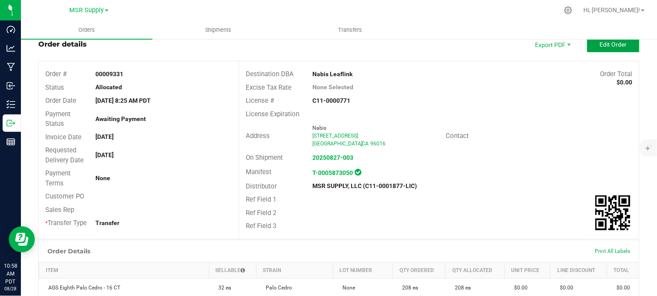
click at [605, 45] on span "Edit Order" at bounding box center [613, 44] width 27 height 7
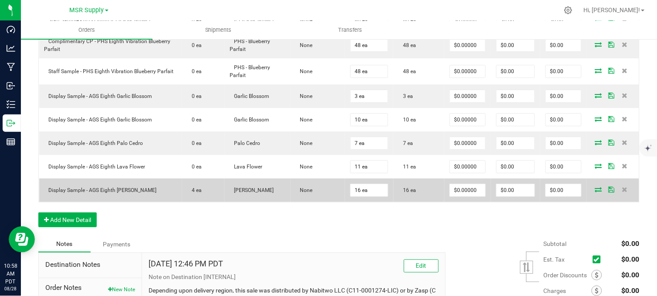
scroll to position [670, 0]
click at [596, 187] on icon at bounding box center [599, 189] width 7 height 5
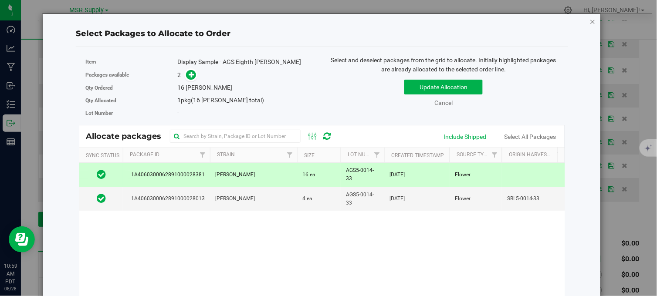
click at [590, 20] on icon "button" at bounding box center [593, 21] width 6 height 10
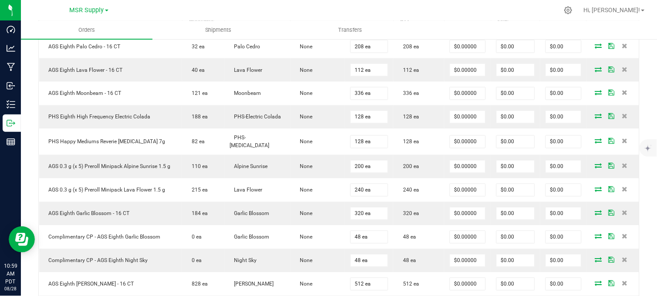
scroll to position [0, 0]
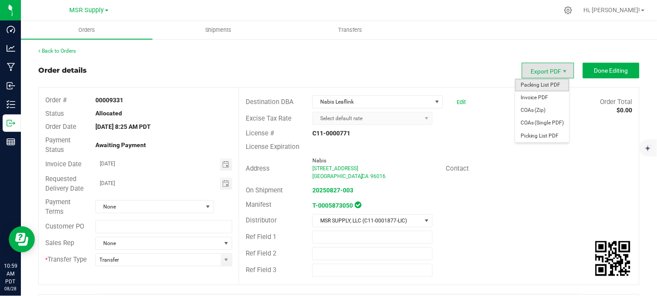
click at [537, 85] on span "Packing List PDF" at bounding box center [543, 85] width 54 height 13
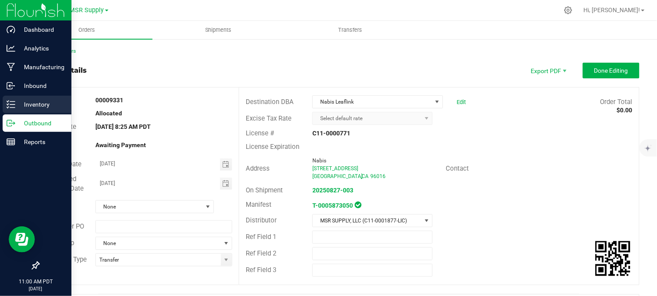
click at [14, 104] on icon at bounding box center [11, 104] width 9 height 9
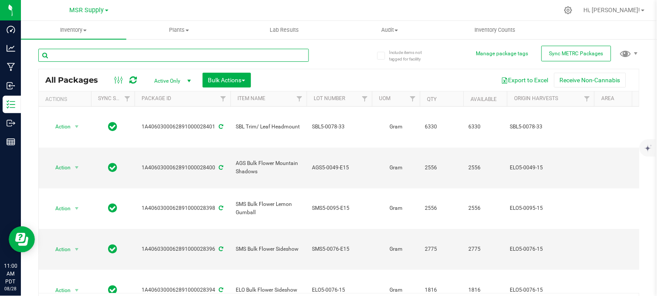
click at [90, 55] on input "text" at bounding box center [173, 55] width 271 height 13
type input "ags eighth [PERSON_NAME]"
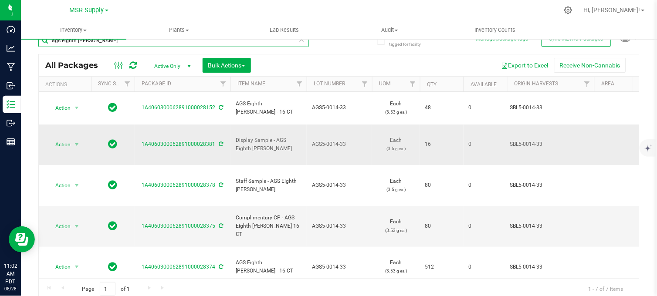
scroll to position [15, 0]
